Goal: Information Seeking & Learning: Learn about a topic

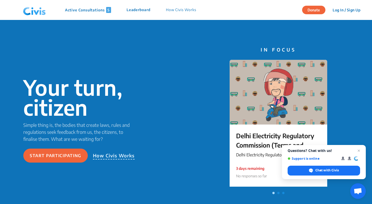
click at [188, 11] on p "How Civis Works" at bounding box center [181, 10] width 30 height 6
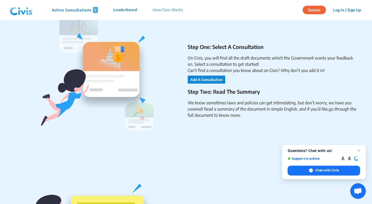
click at [195, 82] on button "Add A Consultation" at bounding box center [207, 80] width 38 height 8
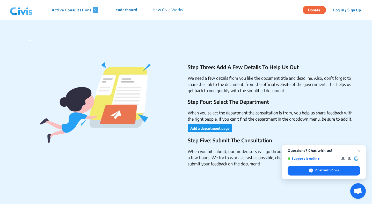
scroll to position [779, 0]
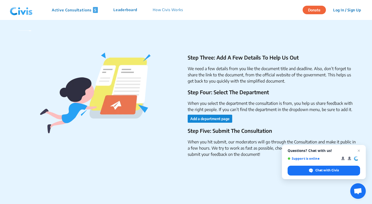
click at [206, 119] on button "Add a department page" at bounding box center [210, 119] width 45 height 8
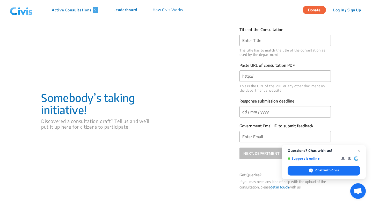
click at [70, 9] on p "Active Consultations 5" at bounding box center [75, 10] width 46 height 6
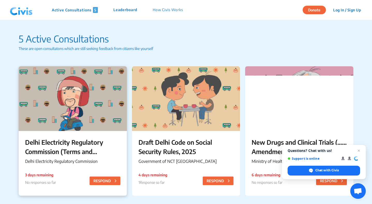
scroll to position [12, 0]
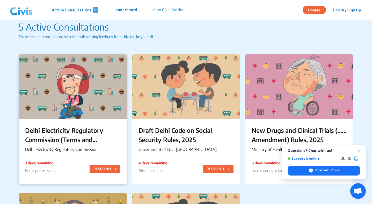
click at [114, 81] on div at bounding box center [73, 86] width 108 height 65
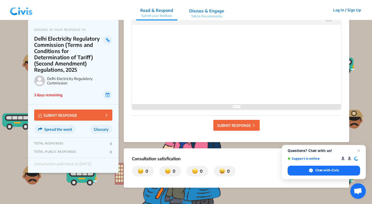
scroll to position [463, 0]
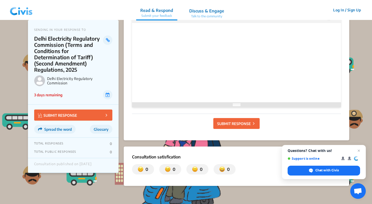
click at [177, 39] on html at bounding box center [236, 31] width 193 height 15
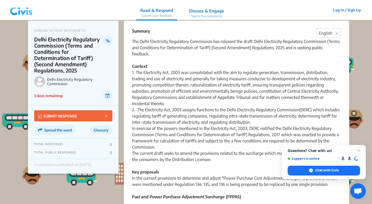
scroll to position [6, 0]
click at [207, 15] on p "Talk to the community" at bounding box center [206, 16] width 35 height 5
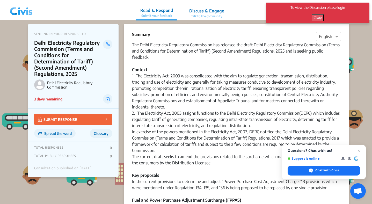
scroll to position [0, 0]
